Goal: Task Accomplishment & Management: Use online tool/utility

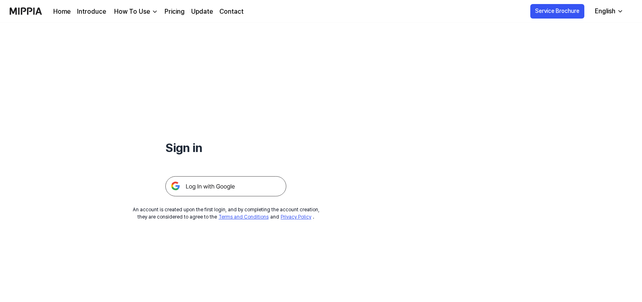
click at [212, 182] on img at bounding box center [225, 186] width 121 height 20
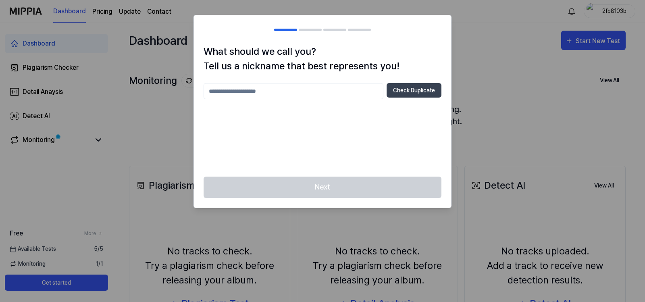
click at [299, 92] on input "text" at bounding box center [294, 91] width 180 height 16
type input "*"
type input "**********"
click at [416, 93] on button "Check Duplicate" at bounding box center [414, 90] width 55 height 15
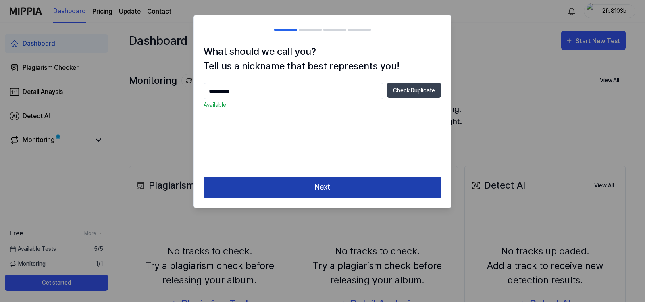
click at [294, 185] on button "Next" at bounding box center [323, 187] width 238 height 21
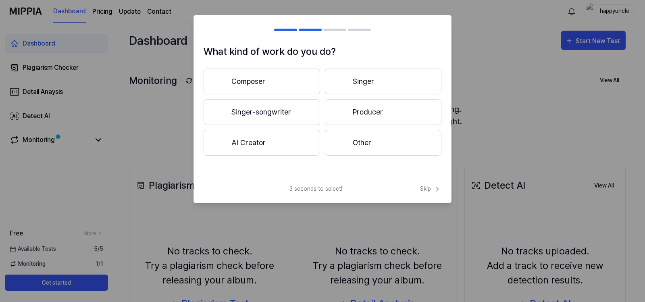
click at [279, 91] on button "Composer" at bounding box center [262, 82] width 117 height 26
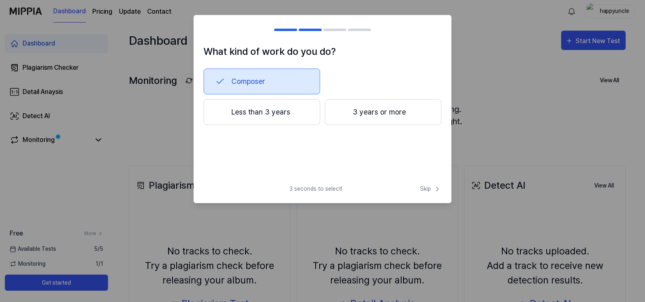
click at [382, 116] on button "3 years or more" at bounding box center [383, 112] width 117 height 26
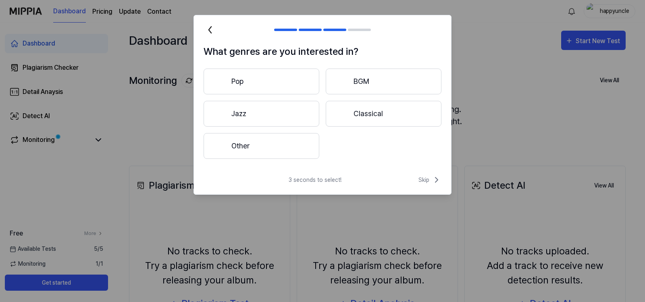
click at [281, 140] on button "Other" at bounding box center [262, 146] width 116 height 26
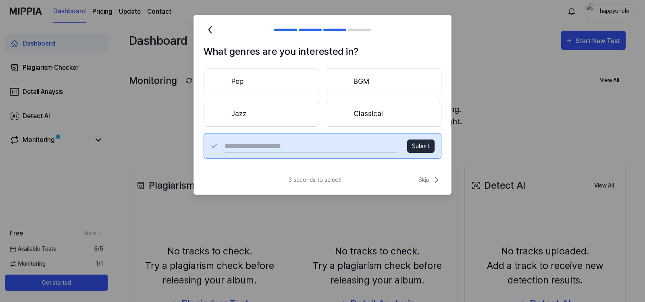
click at [344, 141] on input "text" at bounding box center [311, 146] width 173 height 13
type input "*"
type input "**********"
click at [426, 149] on button "Submit" at bounding box center [420, 146] width 27 height 13
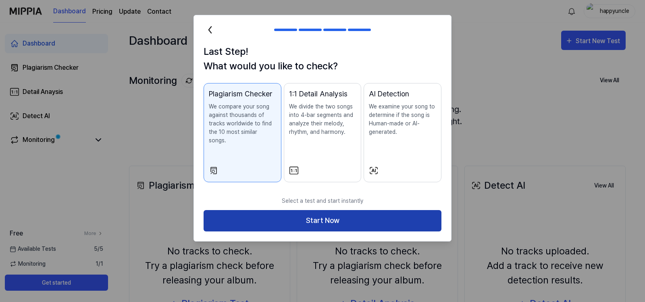
click at [311, 210] on button "Start Now" at bounding box center [323, 220] width 238 height 21
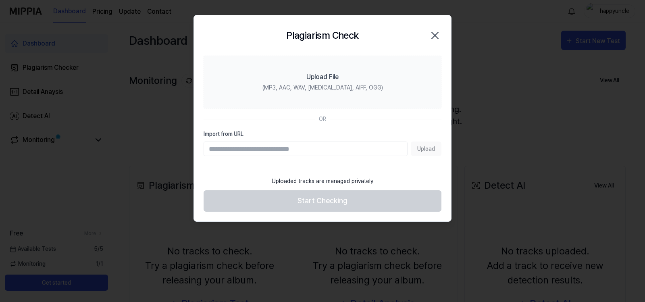
click at [271, 152] on input "Import from URL" at bounding box center [306, 149] width 204 height 15
paste input "**********"
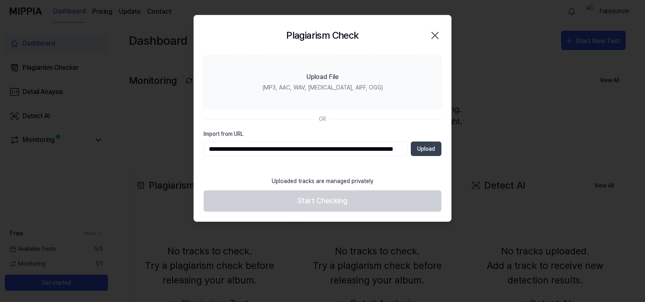
scroll to position [0, 60]
type input "**********"
click at [421, 149] on button "Upload" at bounding box center [426, 149] width 31 height 15
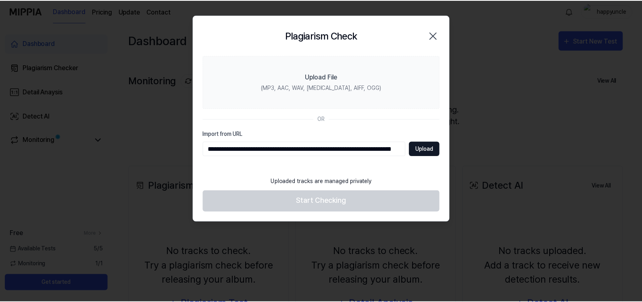
scroll to position [0, 0]
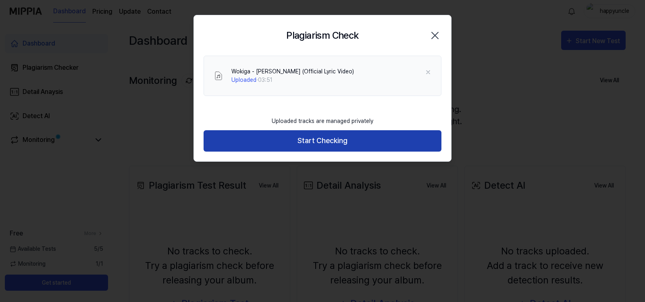
click at [297, 136] on button "Start Checking" at bounding box center [323, 140] width 238 height 21
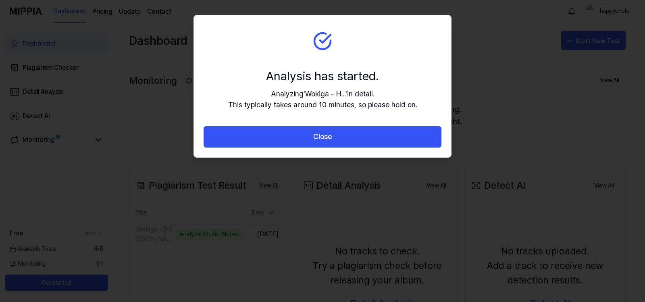
drag, startPoint x: 325, startPoint y: 134, endPoint x: 318, endPoint y: 142, distance: 10.3
click at [325, 133] on button "Close" at bounding box center [323, 136] width 238 height 21
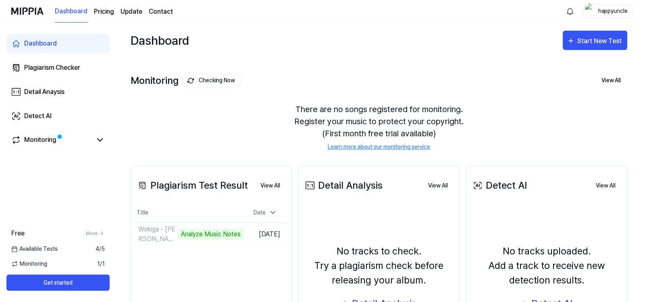
scroll to position [95, 0]
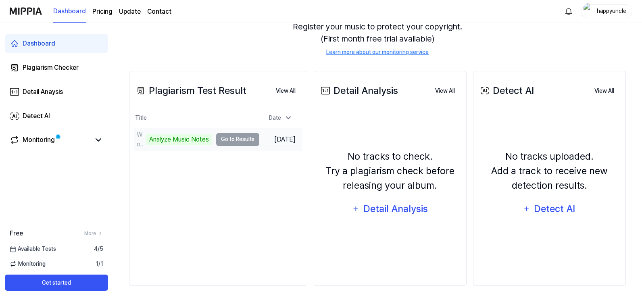
click at [246, 142] on td "Wokiga - [PERSON_NAME] (Official Lyric Video) Analyze Music Notes Go to Results" at bounding box center [196, 139] width 125 height 23
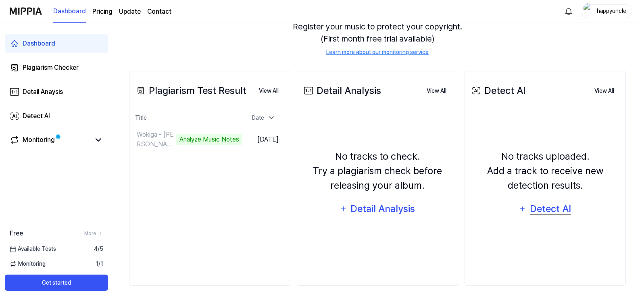
click at [548, 212] on div "Detect AI" at bounding box center [550, 208] width 43 height 15
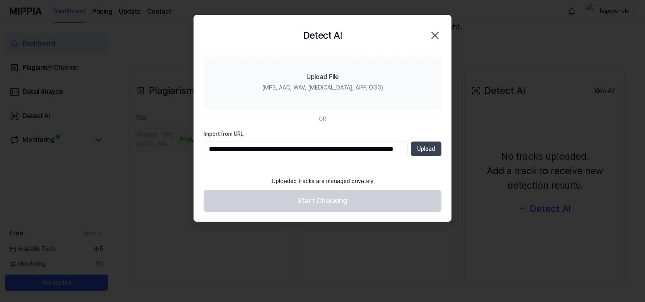
scroll to position [0, 60]
type input "**********"
click at [423, 152] on button "Upload" at bounding box center [426, 149] width 31 height 15
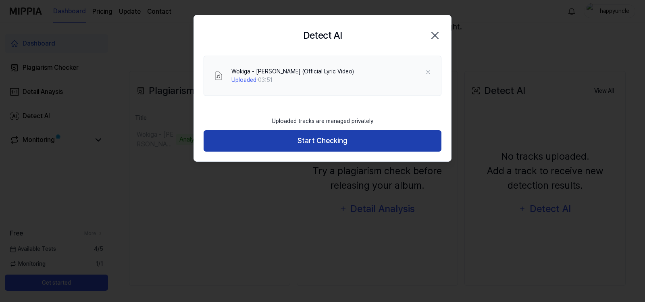
click at [273, 142] on button "Start Checking" at bounding box center [323, 140] width 238 height 21
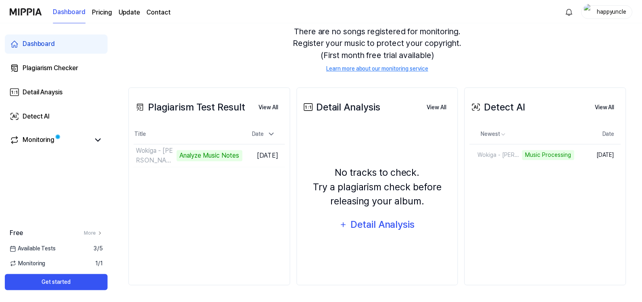
scroll to position [79, 0]
click at [72, 70] on div "Plagiarism Checker" at bounding box center [51, 68] width 56 height 10
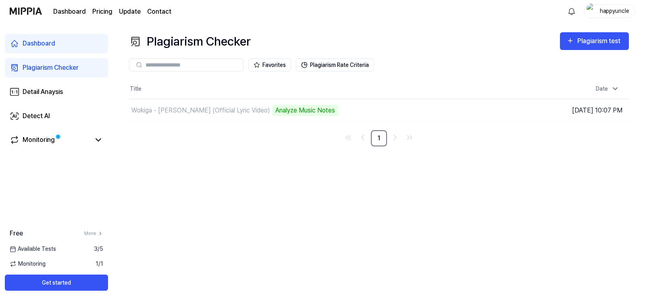
click at [62, 50] on link "Dashboard" at bounding box center [56, 43] width 103 height 19
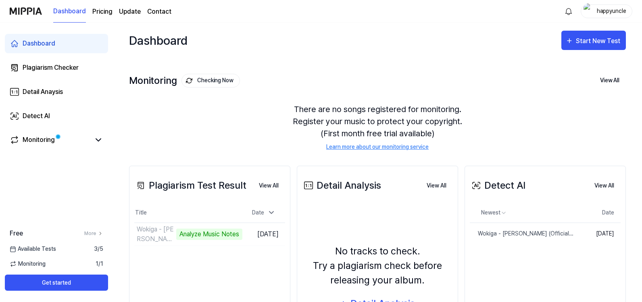
scroll to position [79, 0]
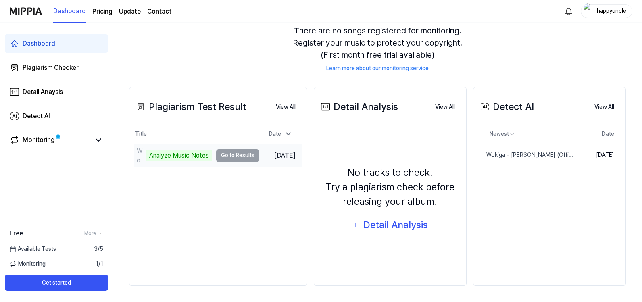
click at [235, 154] on td "Wokiga - [PERSON_NAME] (Official Lyric Video) Analyze Music Notes Go to Results" at bounding box center [196, 155] width 125 height 23
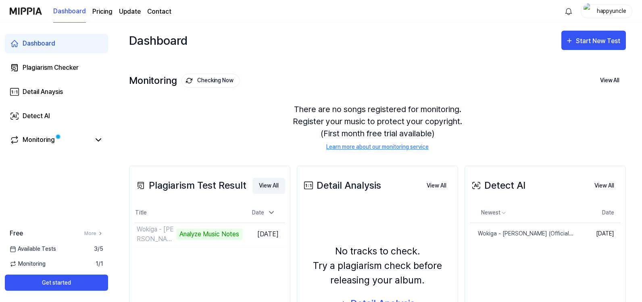
scroll to position [79, 0]
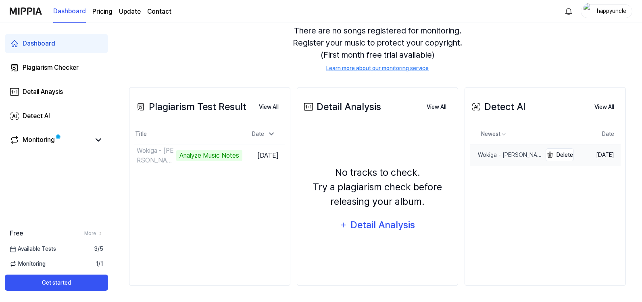
click at [485, 155] on div "Wokiga - [PERSON_NAME] (Official Lyric Video)" at bounding box center [506, 155] width 72 height 8
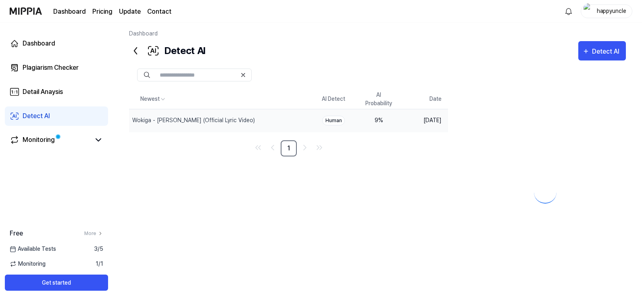
scroll to position [37, 0]
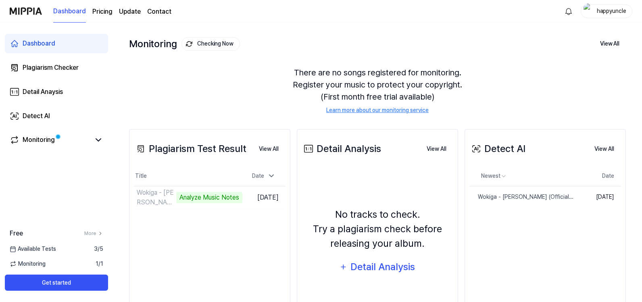
scroll to position [79, 0]
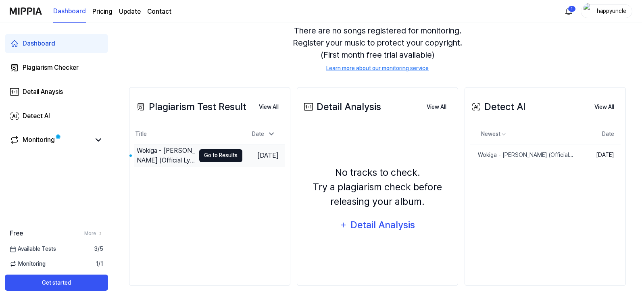
click at [220, 158] on button "Go to Results" at bounding box center [220, 155] width 43 height 13
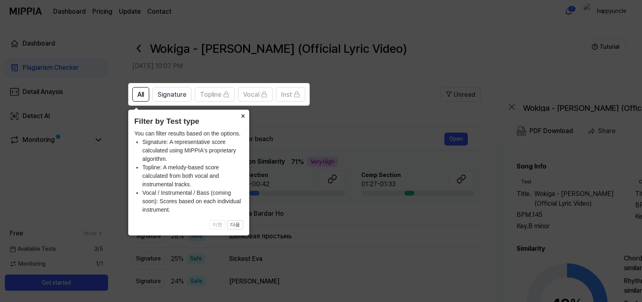
click at [244, 117] on button "×" at bounding box center [242, 115] width 13 height 11
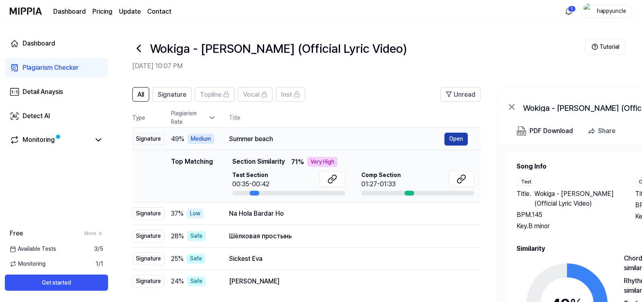
click at [457, 142] on button "Open" at bounding box center [455, 139] width 23 height 13
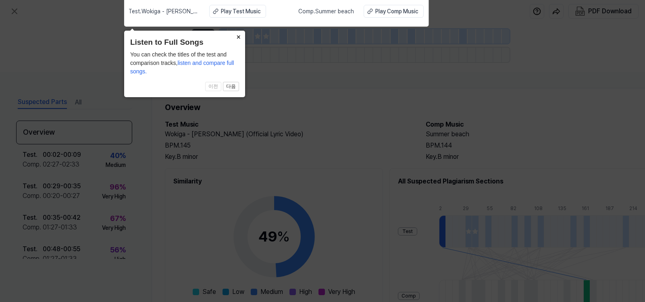
click at [237, 32] on button "×" at bounding box center [238, 36] width 13 height 11
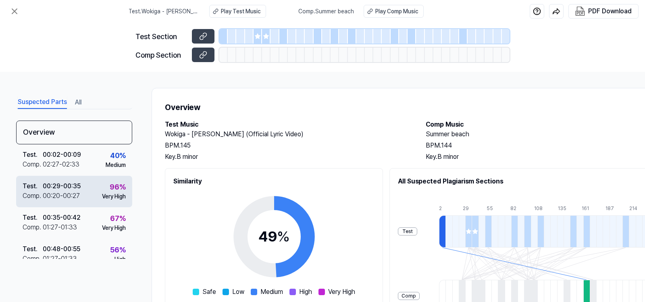
click at [111, 187] on div "96 %" at bounding box center [118, 186] width 16 height 11
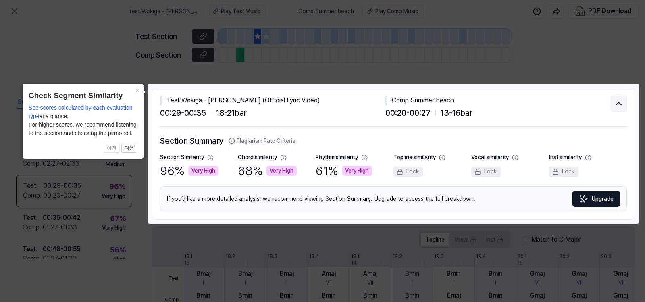
click at [622, 108] on icon at bounding box center [619, 104] width 10 height 10
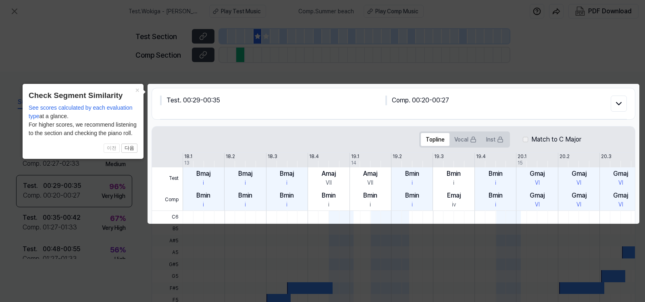
click at [68, 36] on icon at bounding box center [322, 151] width 645 height 302
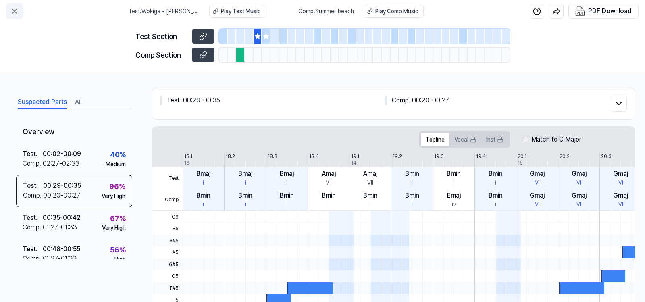
click at [18, 11] on icon at bounding box center [15, 11] width 10 height 10
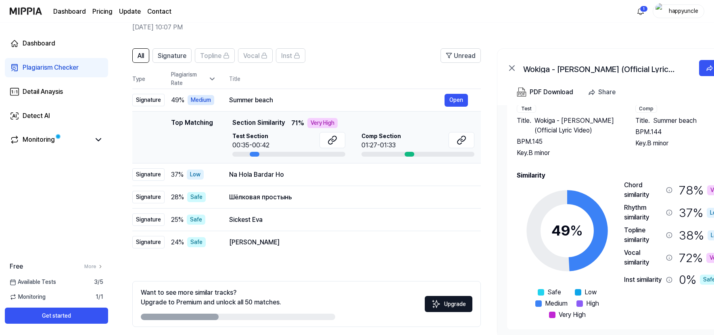
scroll to position [26, 0]
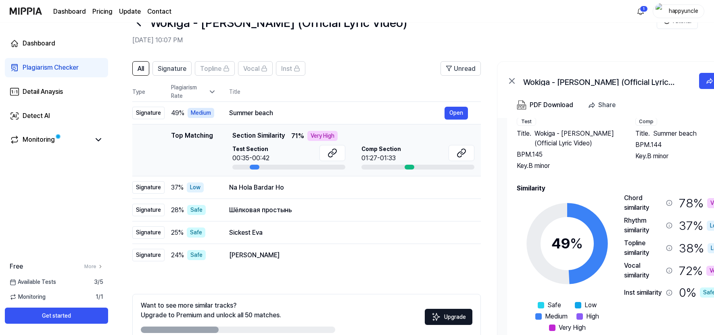
drag, startPoint x: 257, startPoint y: 167, endPoint x: 358, endPoint y: 174, distance: 101.0
click at [351, 173] on td "Top Matching Top Matching Section Similarity 71 % Very High Test Section 00:35-…" at bounding box center [306, 151] width 348 height 52
click at [459, 191] on button "Open" at bounding box center [455, 187] width 23 height 13
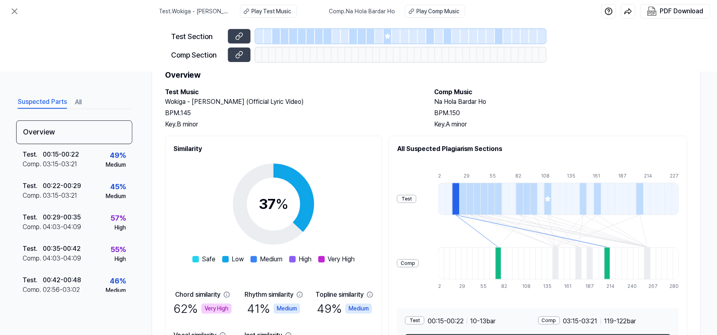
scroll to position [94, 0]
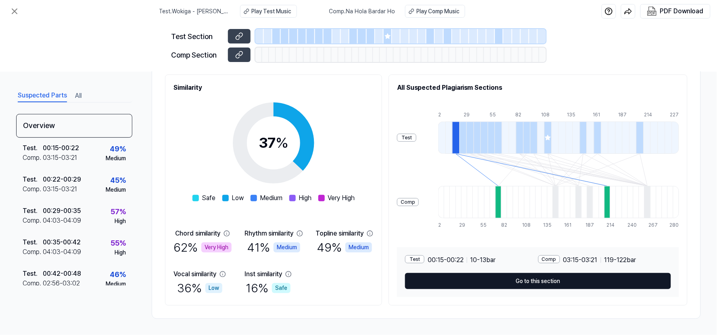
click at [472, 280] on button "Go to this section" at bounding box center [538, 281] width 266 height 16
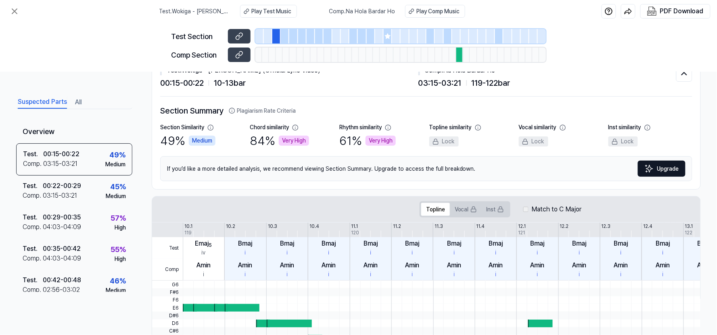
scroll to position [0, 0]
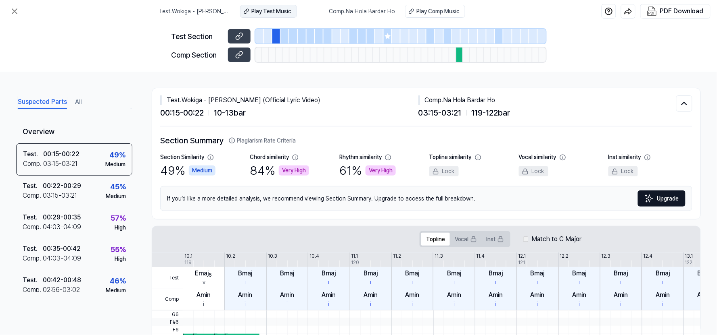
click at [267, 13] on div "Play Test Music" at bounding box center [272, 11] width 40 height 8
click at [442, 11] on div "Play Comp Music" at bounding box center [438, 11] width 43 height 8
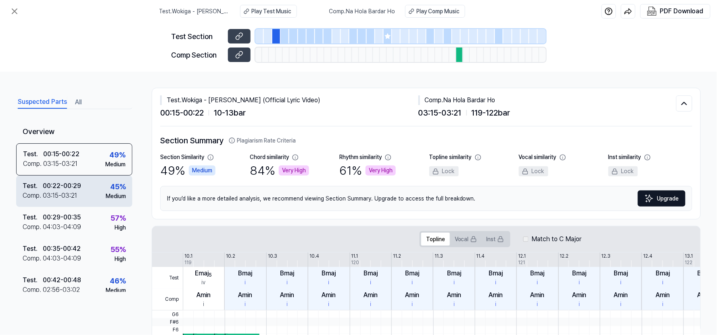
click at [98, 185] on div "Test . 00:22 - 00:29 Comp . 03:15 - 03:21 45 % Medium" at bounding box center [74, 191] width 116 height 31
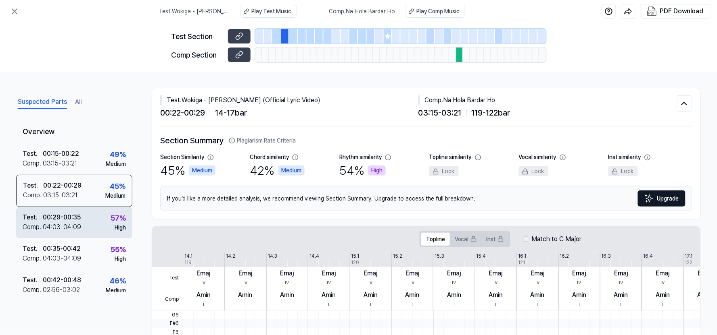
click at [91, 221] on div "Test . 00:29 - 00:35 Comp . 04:03 - 04:09 57 % High" at bounding box center [74, 222] width 116 height 31
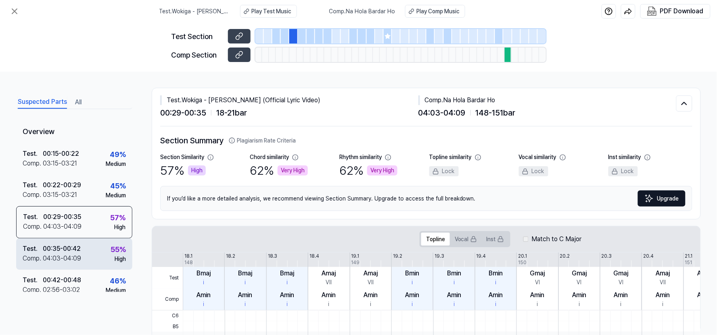
click at [89, 254] on div "Test . 00:35 - 00:42 Comp . 04:03 - 04:09 55 % High" at bounding box center [74, 254] width 116 height 31
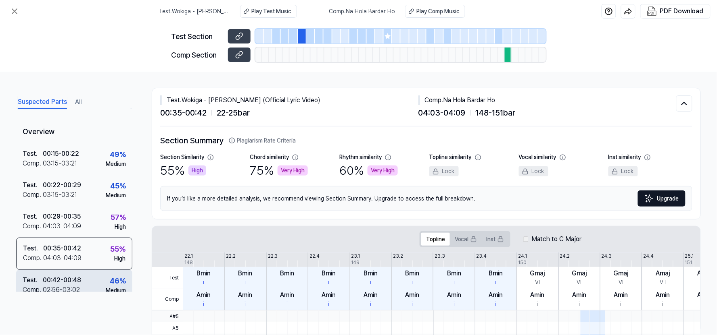
click at [88, 281] on div "Test . 00:42 - 00:48 Comp . 02:56 - 03:02 46 % Medium" at bounding box center [74, 285] width 116 height 31
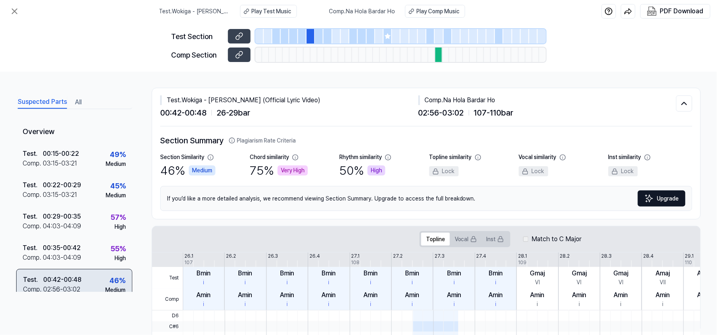
click at [90, 276] on div "Test . 00:42 - 00:48 Comp . 02:56 - 03:02 46 % Medium" at bounding box center [74, 285] width 116 height 32
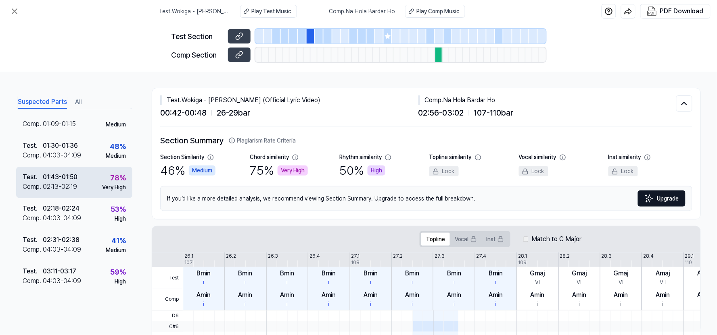
click at [102, 188] on div "Very High" at bounding box center [114, 187] width 24 height 8
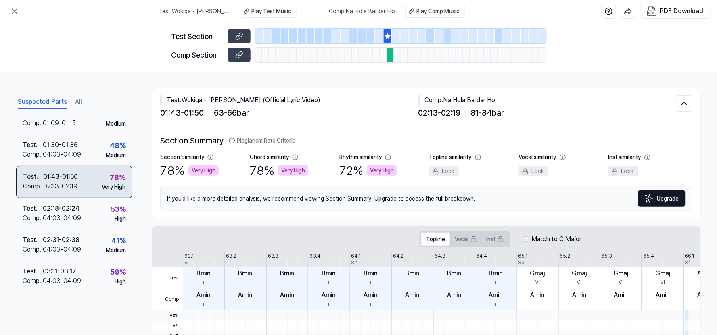
scroll to position [291, 0]
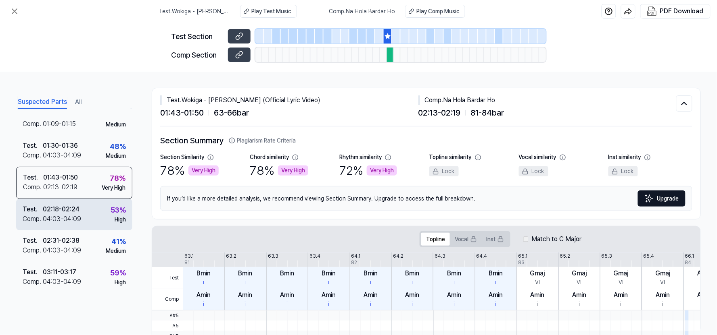
click at [91, 216] on div "Test . 02:18 - 02:24 Comp . 04:03 - 04:09 53 % High" at bounding box center [74, 214] width 116 height 31
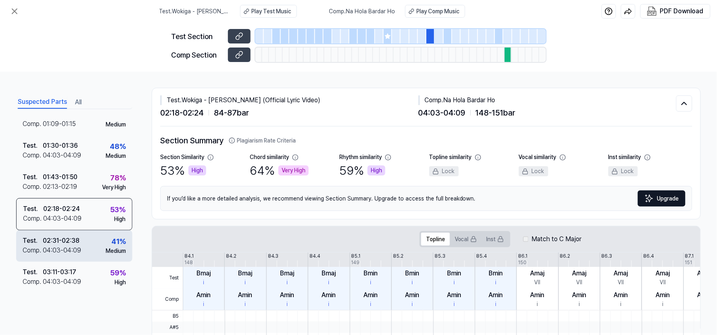
click at [98, 249] on div "Test . 02:31 - 02:38 Comp . 04:03 - 04:09 41 % Medium" at bounding box center [74, 246] width 116 height 31
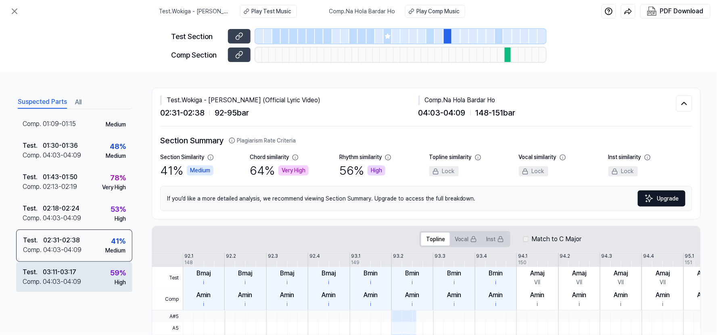
click at [85, 271] on div "Test . 03:11 - 03:17 Comp . 04:03 - 04:09 59 % High" at bounding box center [74, 277] width 116 height 31
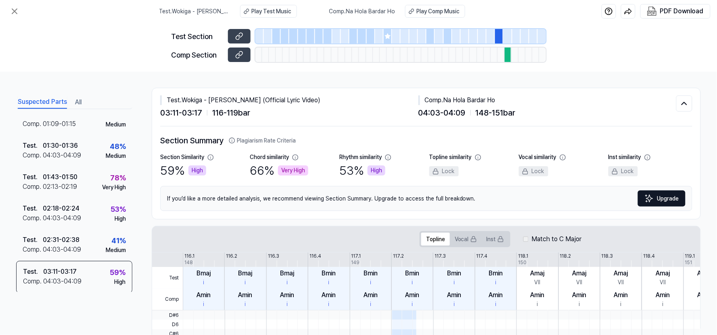
scroll to position [67, 0]
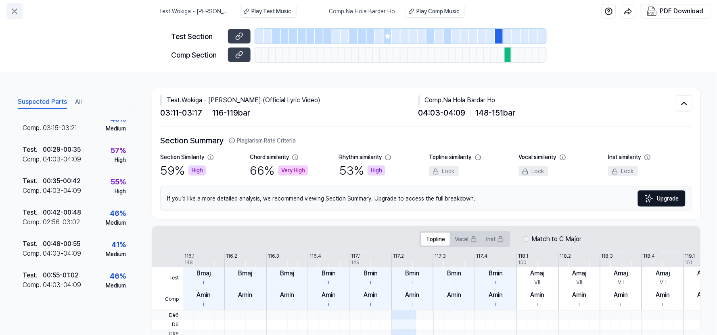
click at [20, 13] on button at bounding box center [14, 11] width 16 height 16
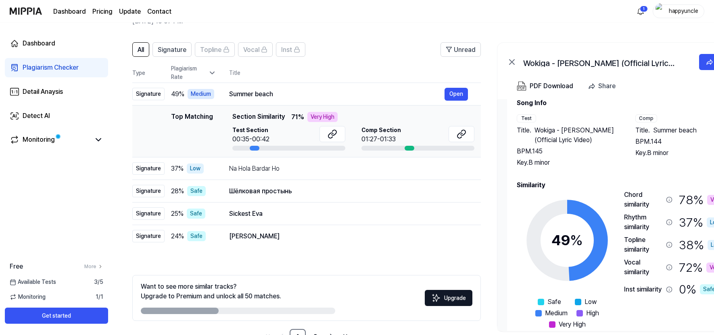
scroll to position [34, 0]
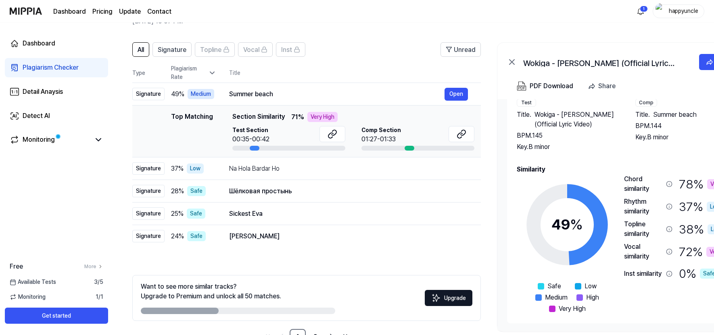
click at [645, 113] on span "Summer beach" at bounding box center [675, 115] width 44 height 10
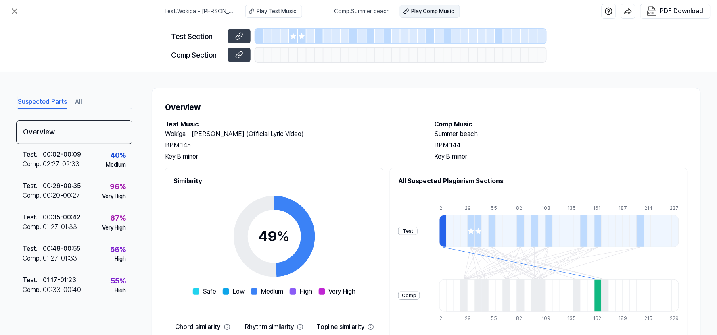
click at [425, 13] on div "Play Comp Music" at bounding box center [432, 11] width 43 height 8
click at [13, 13] on icon at bounding box center [14, 11] width 5 height 5
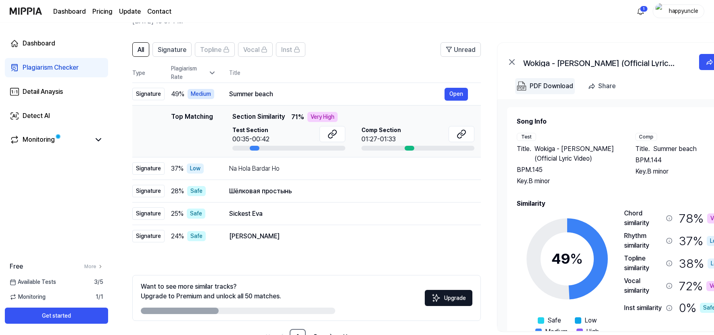
click at [544, 86] on div "PDF Download" at bounding box center [551, 86] width 44 height 10
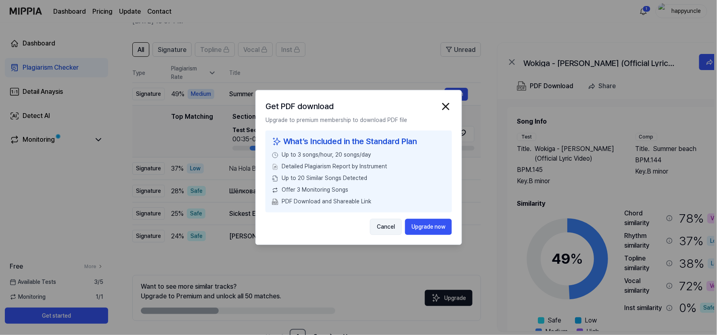
click at [387, 224] on button "Cancel" at bounding box center [386, 227] width 32 height 16
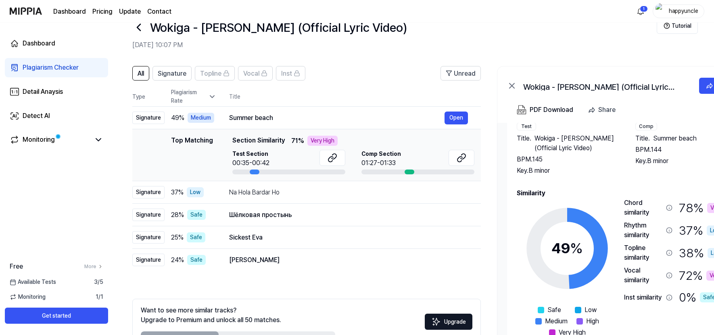
scroll to position [0, 0]
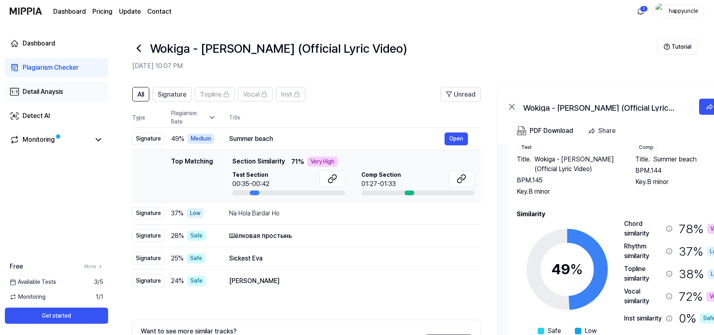
click at [58, 95] on div "Detail Anaysis" at bounding box center [43, 92] width 40 height 10
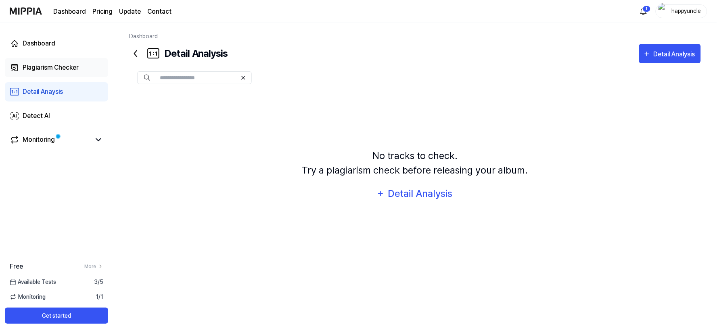
click at [58, 63] on div "Plagiarism Checker" at bounding box center [51, 68] width 56 height 10
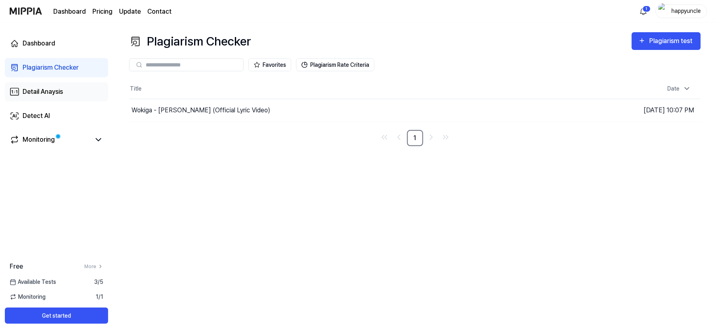
click at [53, 86] on link "Detail Anaysis" at bounding box center [56, 91] width 103 height 19
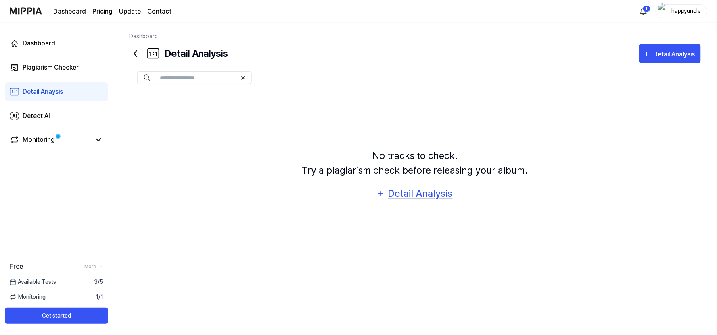
click at [405, 193] on div "Detail Analysis" at bounding box center [420, 193] width 66 height 15
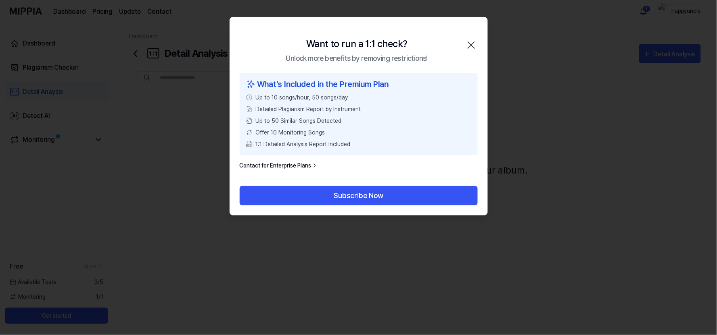
click at [474, 39] on icon "button" at bounding box center [470, 45] width 13 height 13
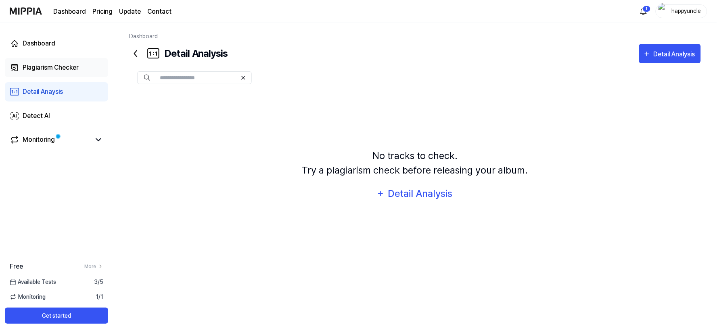
click at [79, 69] on link "Plagiarism Checker" at bounding box center [56, 67] width 103 height 19
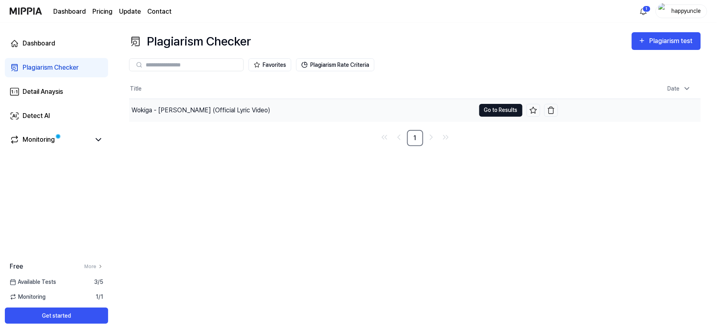
click at [491, 110] on button "Go to Results" at bounding box center [500, 110] width 43 height 13
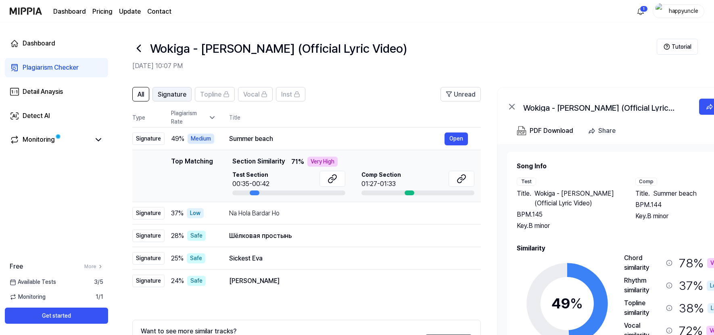
click at [170, 94] on span "Signature" at bounding box center [172, 95] width 29 height 10
click at [135, 94] on button "All" at bounding box center [140, 94] width 17 height 15
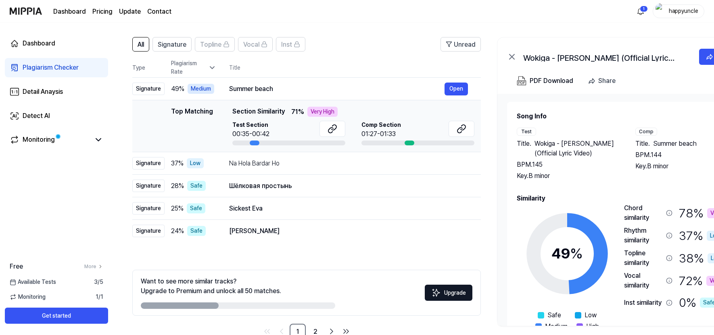
scroll to position [71, 0]
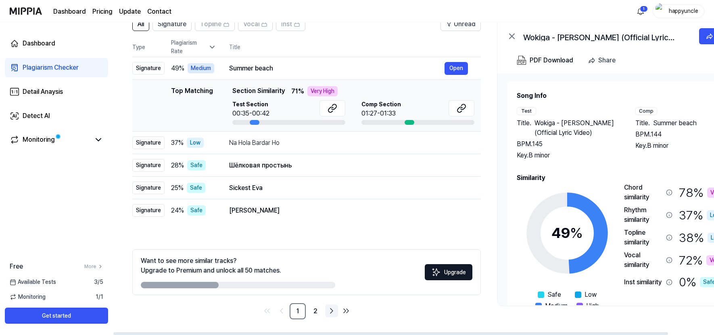
click at [329, 302] on link "Go to next page" at bounding box center [331, 311] width 13 height 13
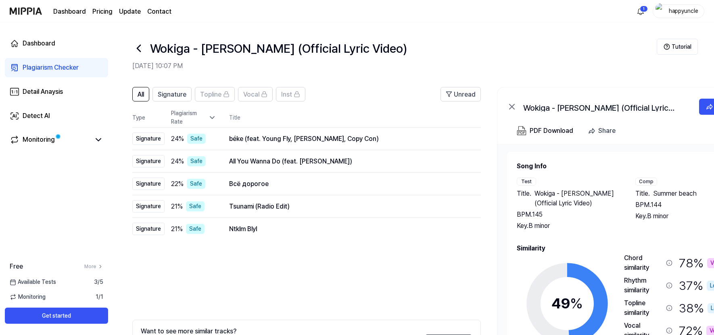
click at [138, 54] on icon at bounding box center [138, 48] width 13 height 13
